Goal: Task Accomplishment & Management: Use online tool/utility

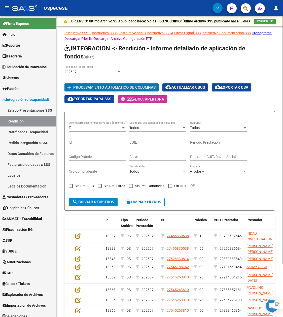
click at [227, 86] on span "cloud_download Exportar CSV" at bounding box center [232, 87] width 34 height 5
click at [230, 59] on h1 "INTEGRACION -> Rendición - Informe detallado de aplicación de fondos (alt+r)" at bounding box center [170, 52] width 211 height 17
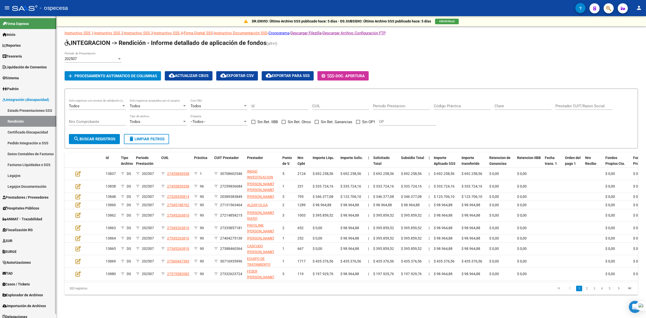
click at [22, 154] on link "Datos Contables de Facturas" at bounding box center [28, 153] width 56 height 11
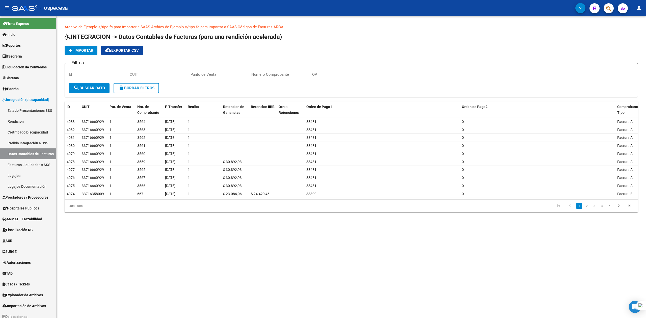
click at [125, 53] on button "cloud_download Exportar CSV" at bounding box center [122, 50] width 42 height 9
click at [83, 51] on span "Importar" at bounding box center [83, 50] width 19 height 5
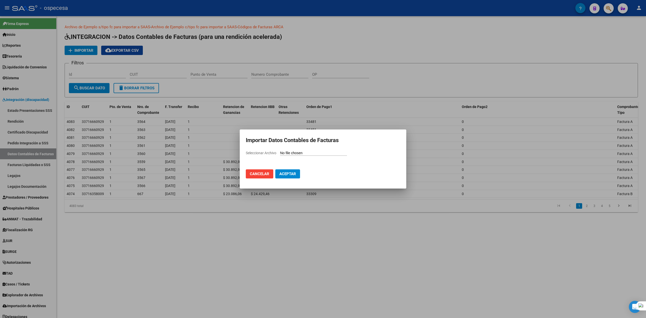
click at [283, 152] on input "Seleccionar Archivo" at bounding box center [313, 153] width 67 height 5
type input "C:\fakepath\[DATE].csv"
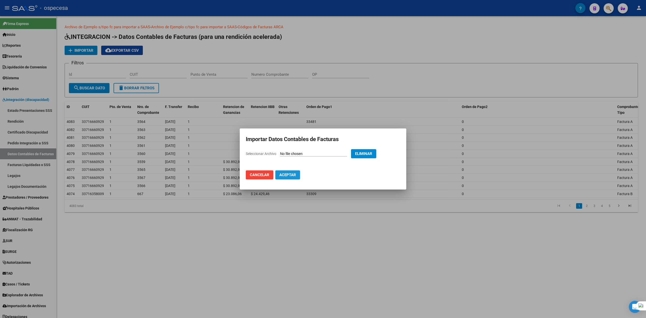
click at [283, 175] on span "Aceptar" at bounding box center [287, 174] width 17 height 5
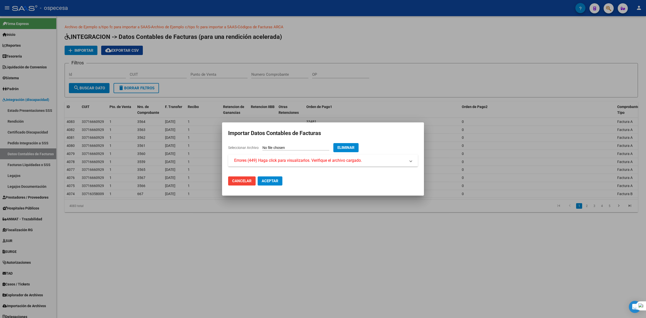
click at [283, 167] on mat-dialog-content "Seleccionar Archivo Eliminar Errores (449) Haga click para visualizarlos. Verif…" at bounding box center [323, 157] width 202 height 29
click at [283, 162] on span "Errores (449) Haga click para visualizarlos. Verifique el archivo cargado." at bounding box center [298, 160] width 128 height 6
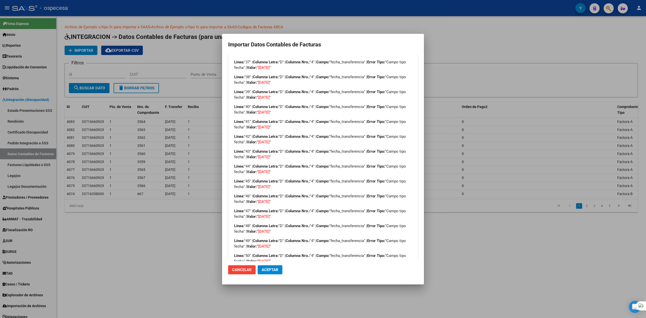
scroll to position [586, 0]
click at [274, 269] on span "Aceptar" at bounding box center [270, 269] width 17 height 5
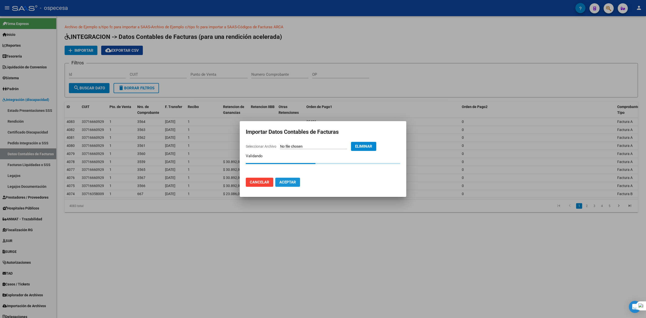
scroll to position [0, 0]
click at [264, 183] on span "Cancelar" at bounding box center [259, 182] width 19 height 5
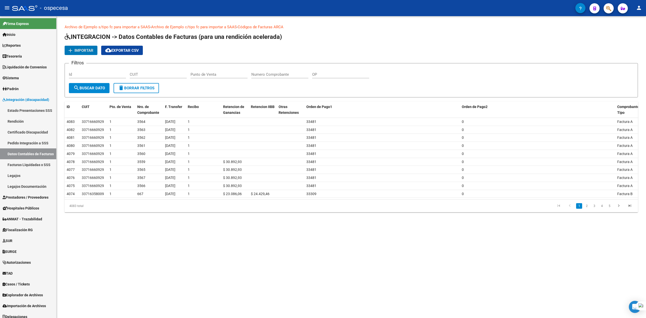
click at [84, 48] on span "Importar" at bounding box center [83, 50] width 19 height 5
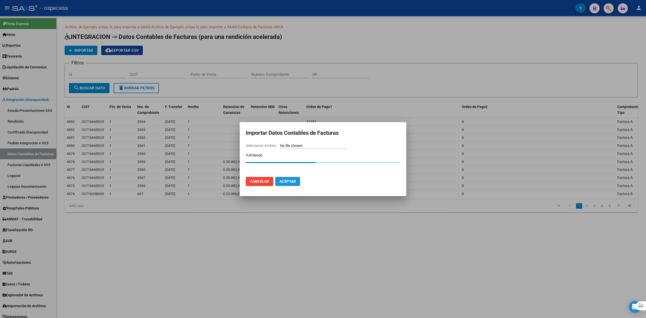
click at [280, 182] on span "Aceptar" at bounding box center [287, 181] width 17 height 5
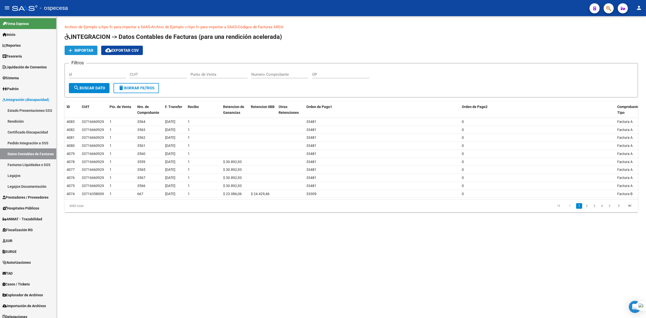
click at [85, 50] on span "Importar" at bounding box center [83, 50] width 19 height 5
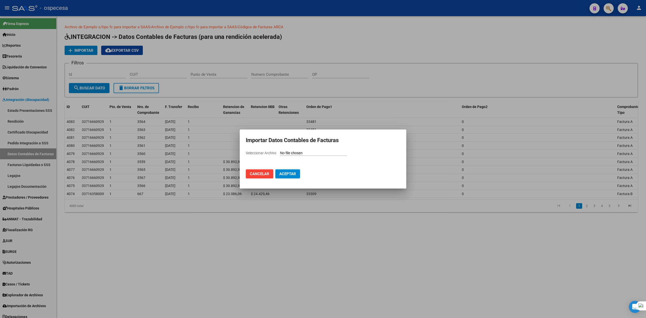
click at [292, 155] on input "Seleccionar Archivo" at bounding box center [313, 153] width 67 height 5
type input "C:\fakepath\[DATE].csv"
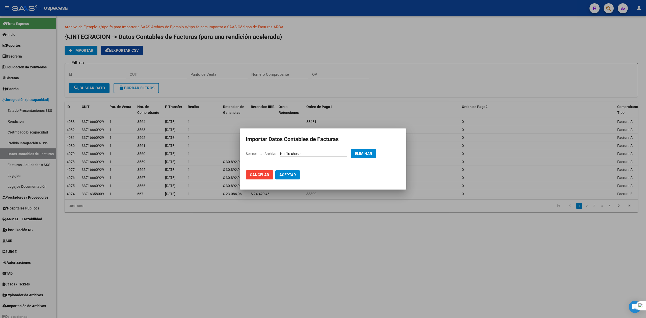
click at [286, 175] on span "Aceptar" at bounding box center [287, 174] width 17 height 5
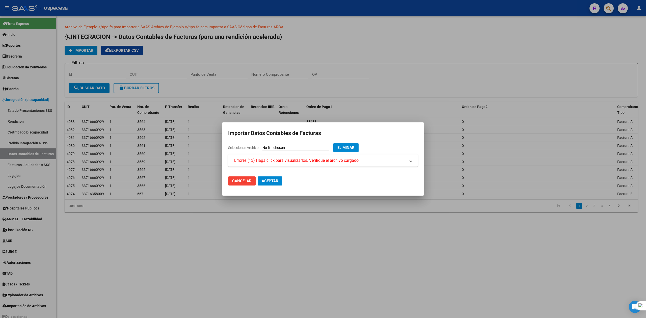
click at [288, 164] on mat-expansion-panel-header "Errores (13) Haga click para visualizarlos. Verifique el archivo cargado." at bounding box center [323, 160] width 190 height 12
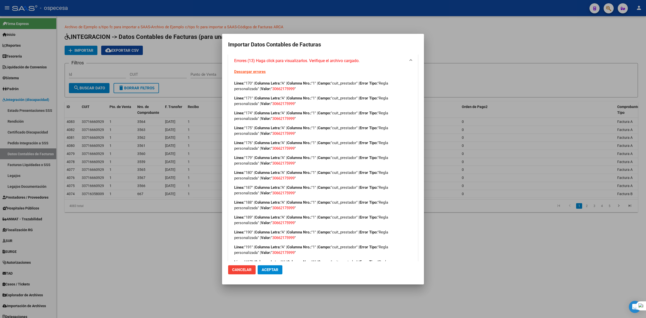
scroll to position [36, 0]
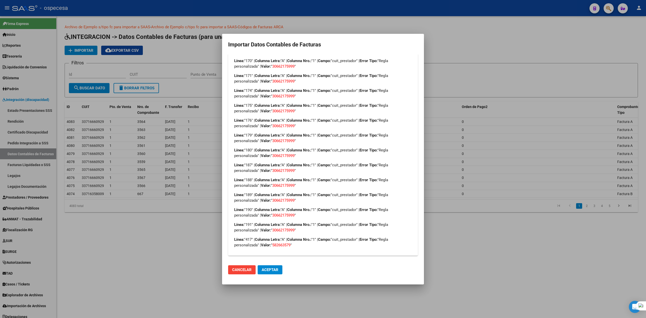
click at [645, 250] on div at bounding box center [323, 159] width 646 height 318
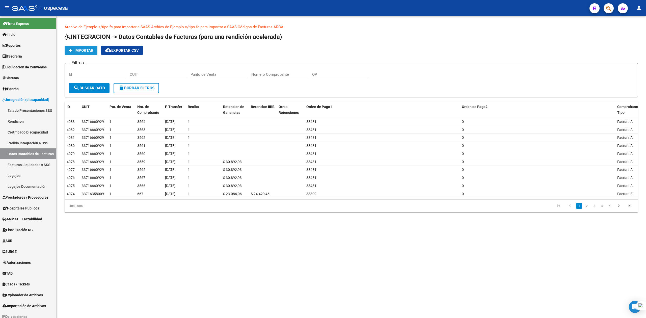
click at [88, 48] on span "Importar" at bounding box center [83, 50] width 19 height 5
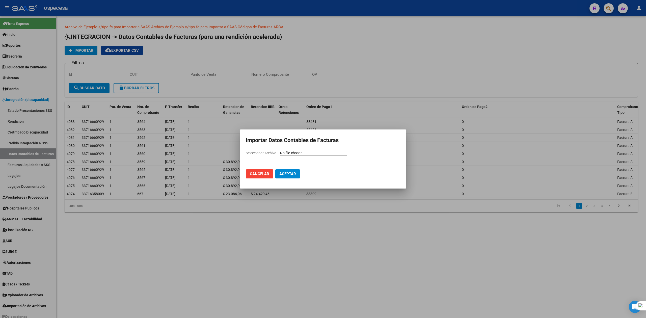
click at [309, 151] on input "Seleccionar Archivo" at bounding box center [313, 153] width 67 height 5
type input "C:\fakepath\[DATE].csv"
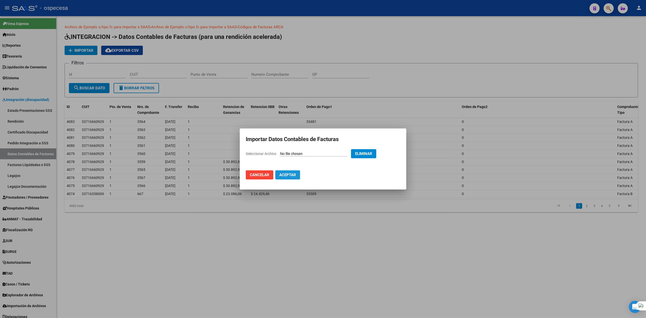
click at [284, 177] on span "Aceptar" at bounding box center [287, 174] width 17 height 5
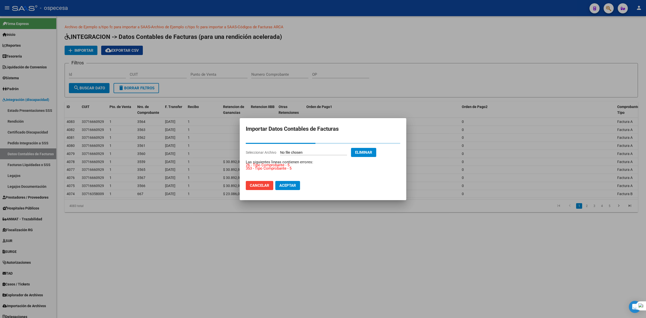
drag, startPoint x: 600, startPoint y: 23, endPoint x: 474, endPoint y: 46, distance: 128.1
click at [600, 23] on div at bounding box center [323, 159] width 646 height 318
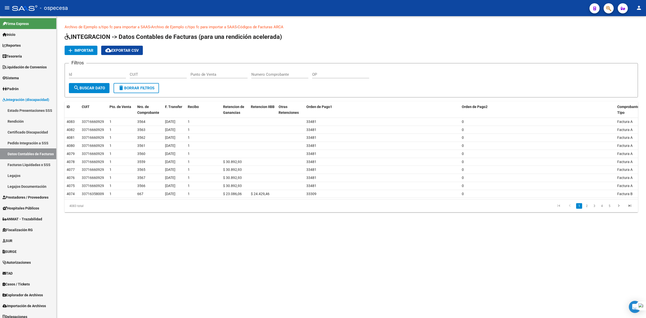
click at [72, 49] on mat-icon "add" at bounding box center [70, 50] width 6 height 6
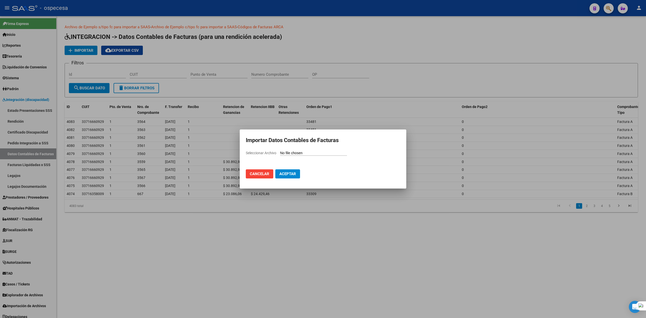
click at [302, 152] on input "Seleccionar Archivo" at bounding box center [313, 153] width 67 height 5
type input "C:\fakepath\[DATE].csv"
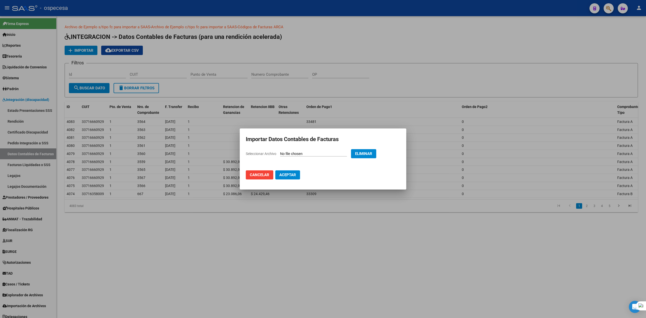
click at [294, 174] on span "Aceptar" at bounding box center [287, 174] width 17 height 5
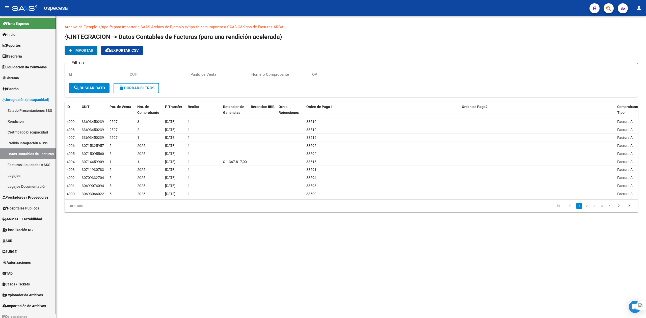
click at [14, 123] on link "Rendición" at bounding box center [28, 121] width 56 height 11
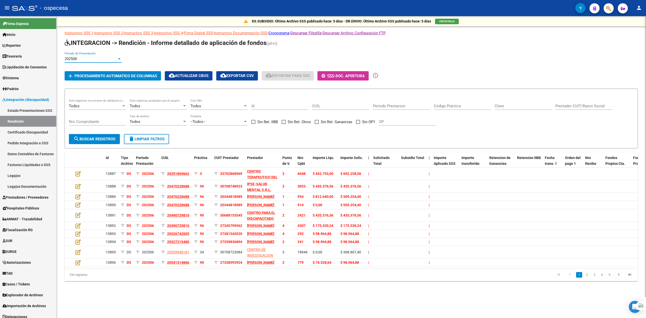
click at [106, 59] on div "202508" at bounding box center [91, 58] width 52 height 5
click at [151, 56] on div at bounding box center [323, 159] width 646 height 318
click at [119, 75] on span "Procesamiento automatico de columnas" at bounding box center [115, 76] width 82 height 5
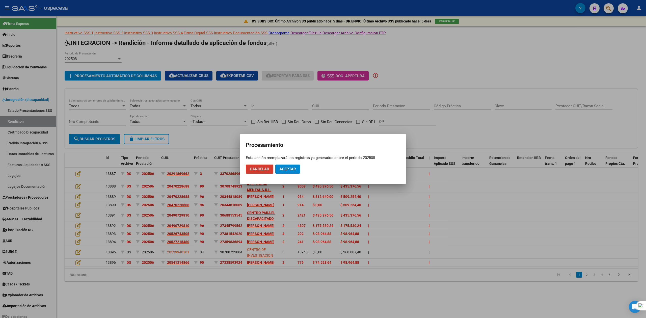
click at [297, 170] on button "Aceptar" at bounding box center [287, 168] width 25 height 9
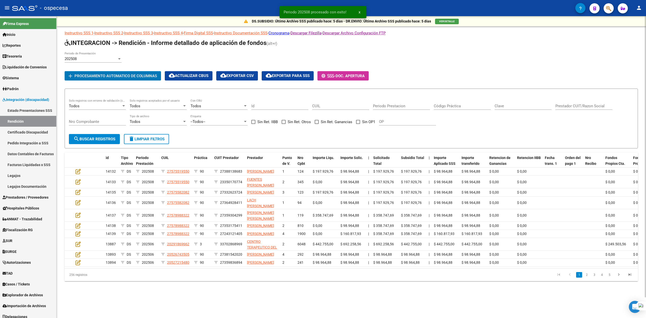
click at [113, 57] on div "202508" at bounding box center [91, 58] width 52 height 5
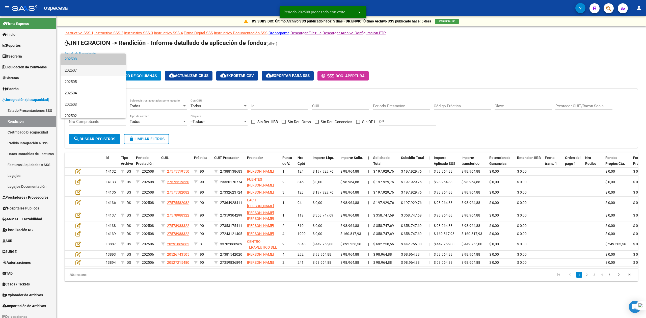
click at [92, 73] on span "202507" at bounding box center [93, 70] width 57 height 11
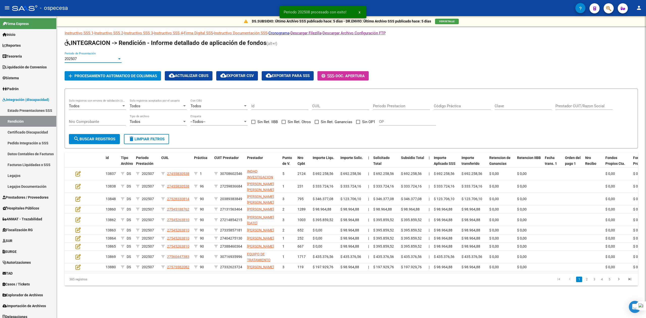
click at [97, 76] on span "Procesamiento automatico de columnas" at bounding box center [115, 76] width 82 height 5
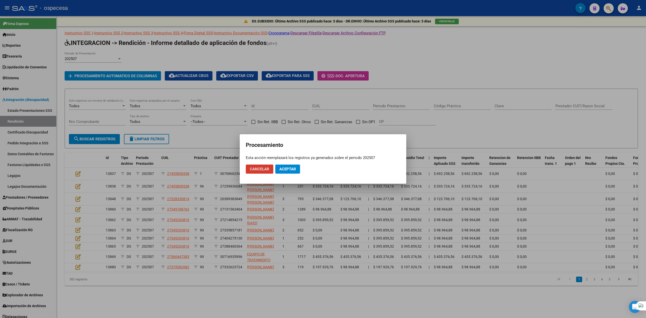
click at [288, 167] on span "Aceptar" at bounding box center [287, 169] width 17 height 5
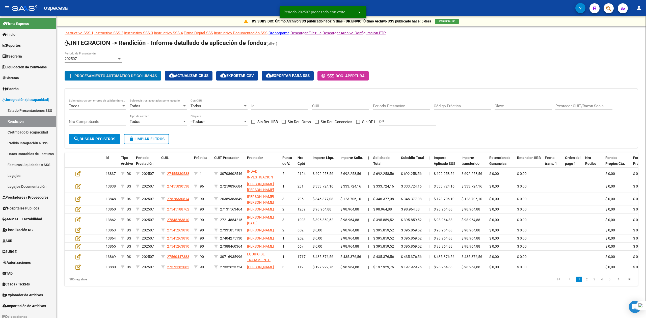
click at [122, 77] on span "Procesamiento automatico de columnas" at bounding box center [115, 76] width 82 height 5
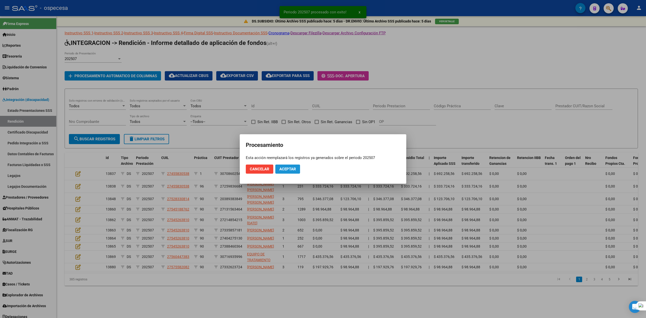
click at [294, 173] on button "Aceptar" at bounding box center [287, 168] width 25 height 9
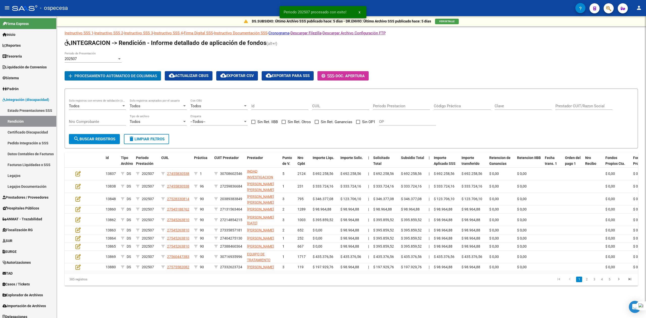
click at [110, 107] on div "Todos" at bounding box center [95, 106] width 52 height 5
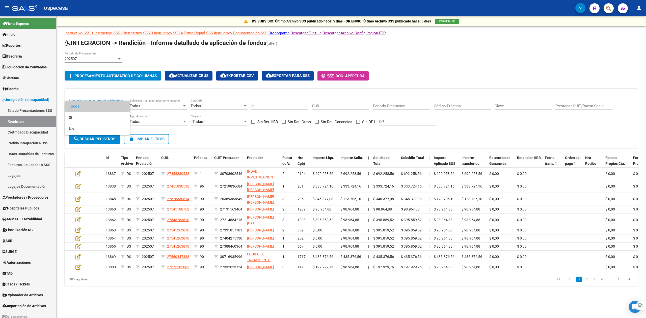
click at [160, 101] on div at bounding box center [323, 159] width 646 height 318
click at [155, 106] on div "Todos" at bounding box center [156, 106] width 52 height 5
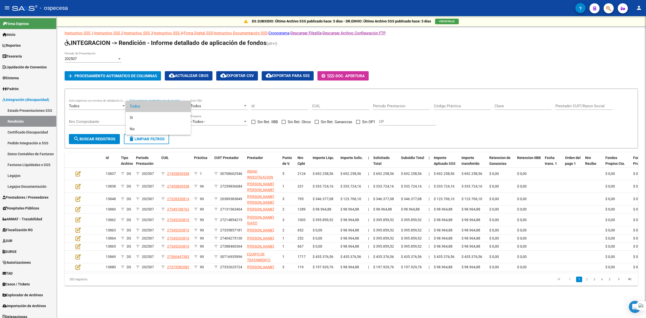
click at [155, 106] on span "Todos" at bounding box center [158, 106] width 57 height 11
click at [212, 106] on div "Todos" at bounding box center [216, 106] width 52 height 5
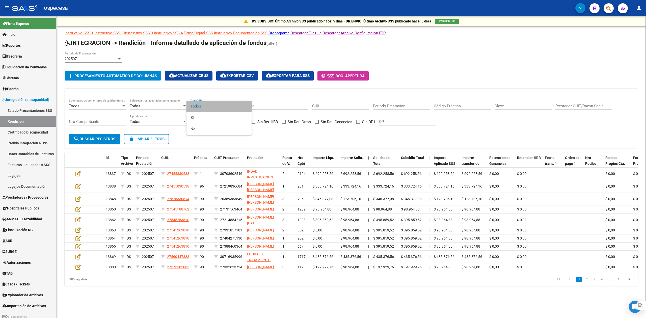
click at [212, 106] on span "Todos" at bounding box center [218, 106] width 57 height 11
click at [151, 122] on div "Todos" at bounding box center [156, 121] width 52 height 5
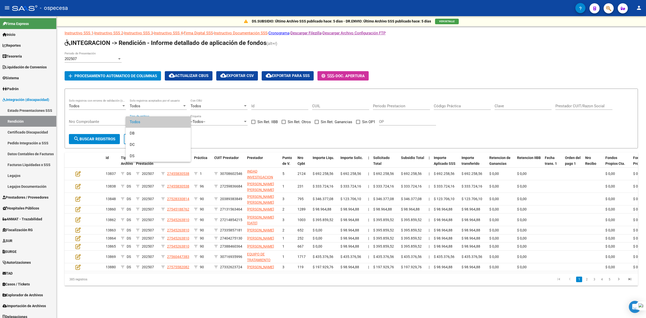
click at [510, 75] on div at bounding box center [323, 159] width 646 height 318
click at [569, 164] on span "Orden del pago 1" at bounding box center [573, 161] width 16 height 10
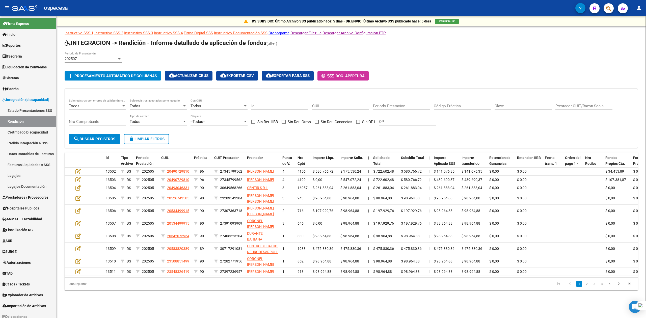
click at [569, 163] on span "Orden del pago 1" at bounding box center [573, 161] width 16 height 10
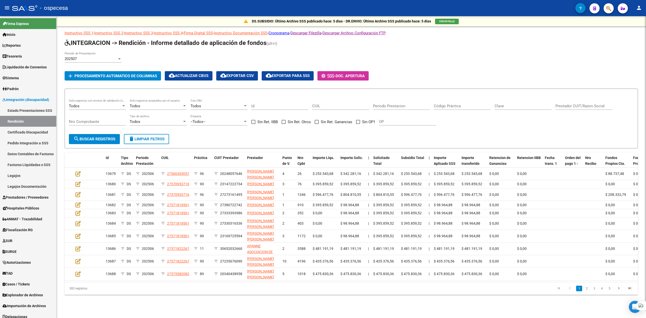
click at [135, 79] on button "add Procesamiento automatico de columnas" at bounding box center [113, 75] width 96 height 9
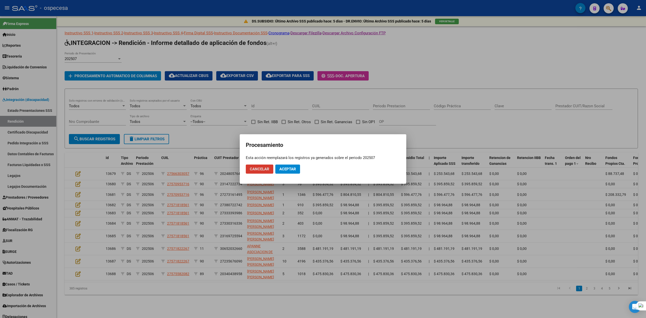
click at [291, 168] on span "Aceptar" at bounding box center [287, 169] width 17 height 5
